Goal: Find specific page/section: Find specific page/section

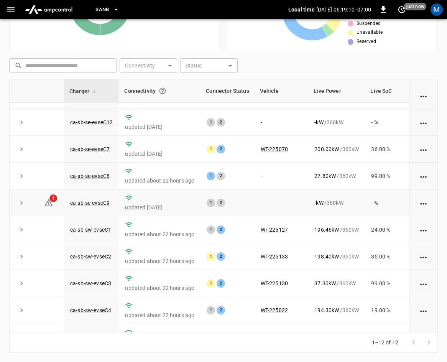
scroll to position [102, 0]
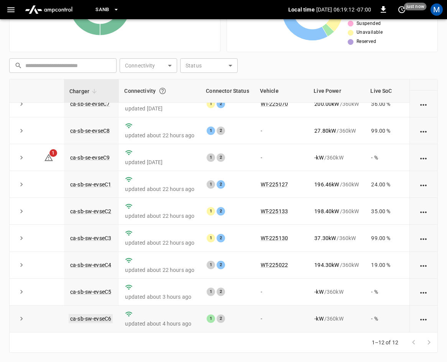
click at [107, 314] on link "ca-sb-sw-evseC6" at bounding box center [91, 318] width 44 height 9
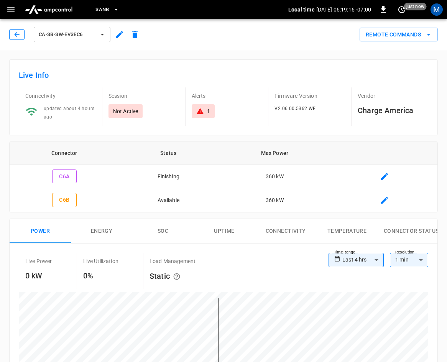
click at [12, 33] on button "button" at bounding box center [16, 34] width 15 height 11
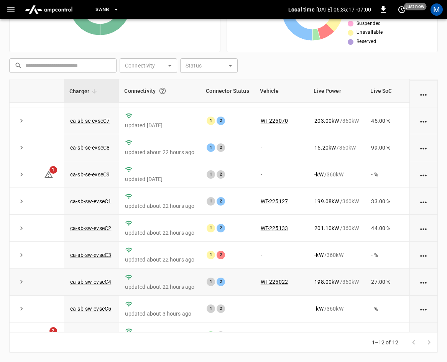
scroll to position [102, 0]
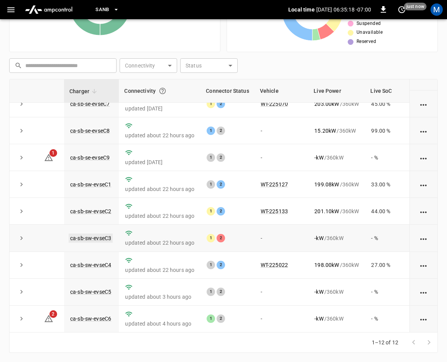
click at [100, 233] on link "ca-sb-sw-evseC3" at bounding box center [91, 237] width 44 height 9
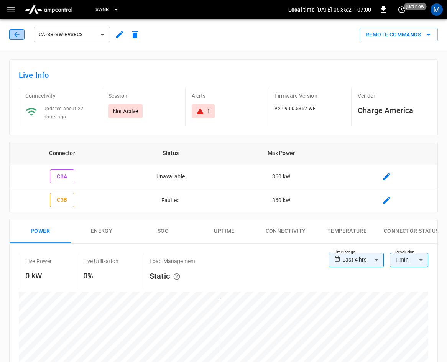
click at [19, 33] on icon "button" at bounding box center [17, 35] width 8 height 8
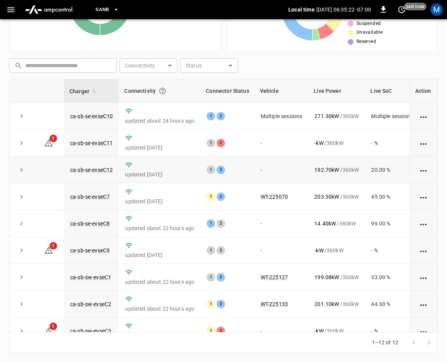
scroll to position [137, 0]
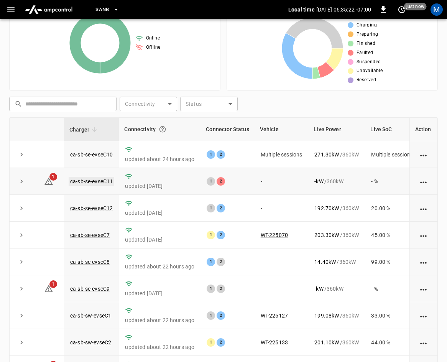
click at [98, 185] on td "ca-sb-se-evseC11" at bounding box center [91, 181] width 55 height 27
click at [99, 178] on link "ca-sb-se-evseC11" at bounding box center [92, 181] width 46 height 9
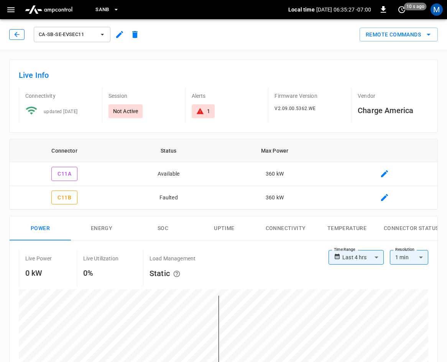
click at [20, 32] on icon "button" at bounding box center [17, 35] width 8 height 8
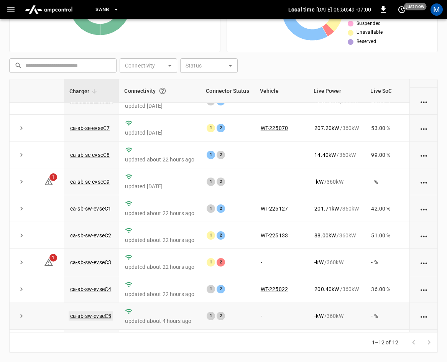
scroll to position [102, 0]
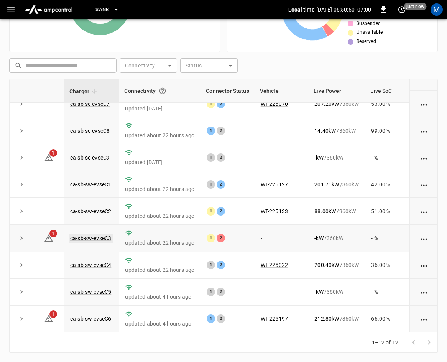
click at [99, 233] on link "ca-sb-sw-evseC3" at bounding box center [91, 237] width 44 height 9
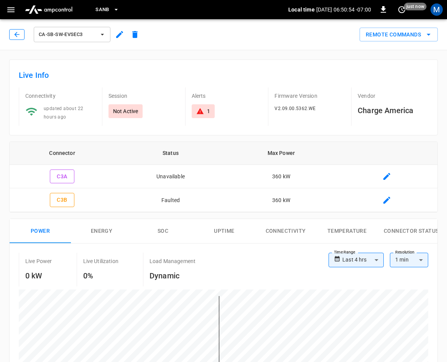
click at [9, 32] on div "ca-sb-sw-evseC3" at bounding box center [74, 32] width 136 height 21
click at [12, 35] on button "button" at bounding box center [16, 34] width 15 height 11
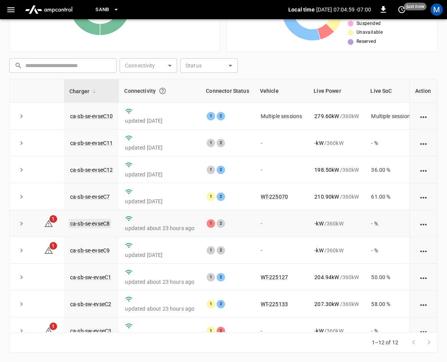
click at [92, 221] on link "ca-sb-se-evseC8" at bounding box center [90, 223] width 43 height 9
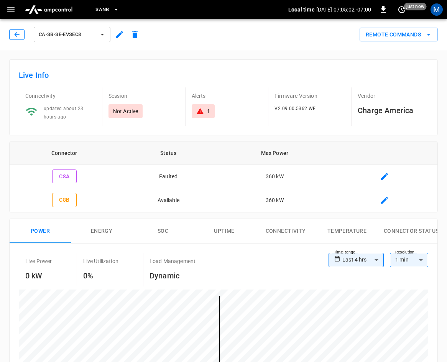
click at [21, 33] on button "button" at bounding box center [16, 34] width 15 height 11
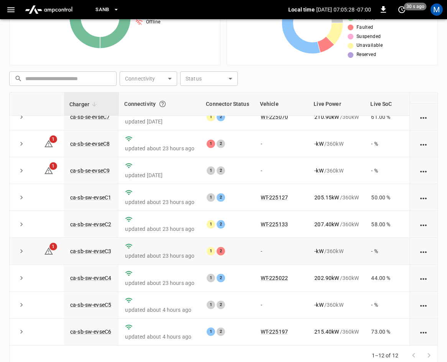
scroll to position [171, 0]
